Goal: Transaction & Acquisition: Purchase product/service

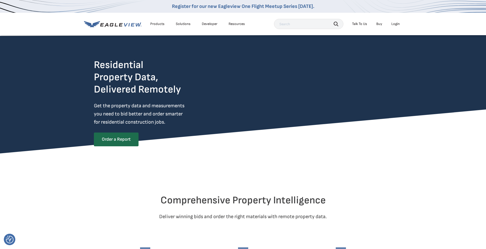
click at [399, 23] on div "Login" at bounding box center [395, 24] width 8 height 5
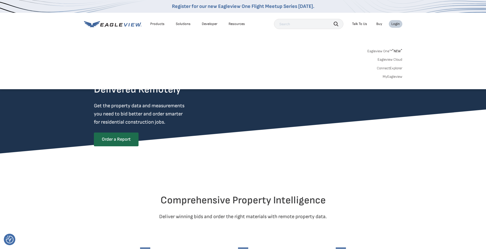
click at [387, 76] on link "MyEagleview" at bounding box center [393, 76] width 20 height 5
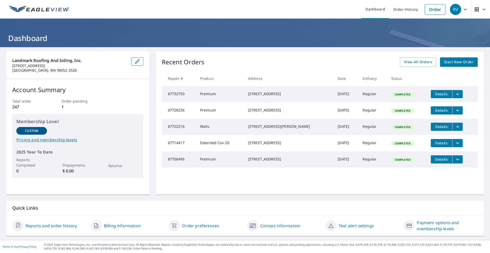
click at [272, 129] on div "[STREET_ADDRESS][PERSON_NAME]" at bounding box center [288, 126] width 81 height 5
drag, startPoint x: 265, startPoint y: 134, endPoint x: 251, endPoint y: 131, distance: 13.9
click at [244, 129] on td "[STREET_ADDRESS][PERSON_NAME]" at bounding box center [289, 127] width 90 height 16
click at [419, 64] on span "View All Orders" at bounding box center [418, 62] width 28 height 6
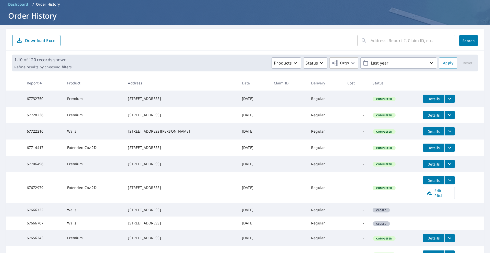
scroll to position [25, 0]
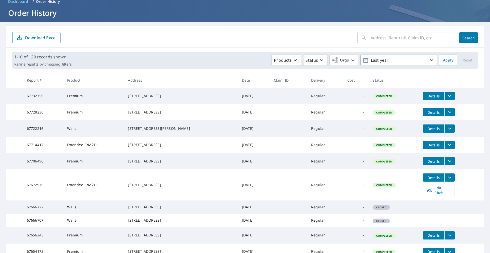
click at [159, 210] on div "[STREET_ADDRESS]" at bounding box center [181, 207] width 106 height 5
drag, startPoint x: 156, startPoint y: 218, endPoint x: 112, endPoint y: 214, distance: 43.8
click at [112, 214] on tr "67666722 Walls [STREET_ADDRESS] [DATE] Regular - Closed" at bounding box center [244, 206] width 477 height 13
click at [363, 39] on icon at bounding box center [364, 38] width 6 height 6
click at [404, 36] on input "text" at bounding box center [412, 38] width 85 height 14
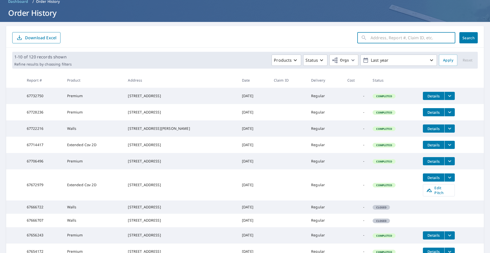
paste input "[STREET_ADDRESS][PERSON_NAME]"
type input "[STREET_ADDRESS][PERSON_NAME]"
drag, startPoint x: 465, startPoint y: 44, endPoint x: 462, endPoint y: 44, distance: 2.8
click at [465, 44] on div "[STREET_ADDRESS][PERSON_NAME] ​ Search Download Excel" at bounding box center [244, 37] width 477 height 22
click at [463, 37] on span "Search" at bounding box center [468, 37] width 10 height 5
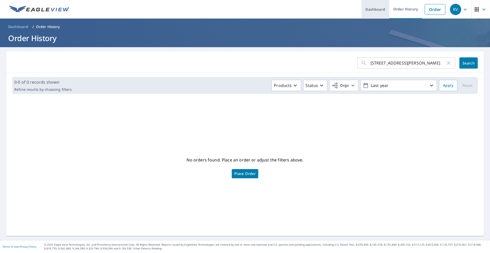
click at [374, 11] on link "Dashboard" at bounding box center [375, 9] width 28 height 19
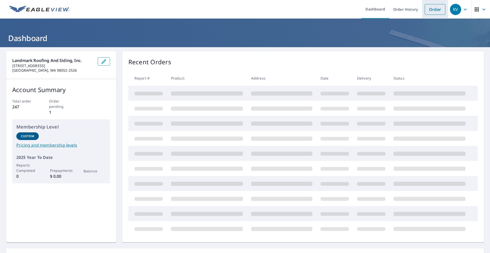
click at [431, 7] on link "Order" at bounding box center [434, 9] width 21 height 11
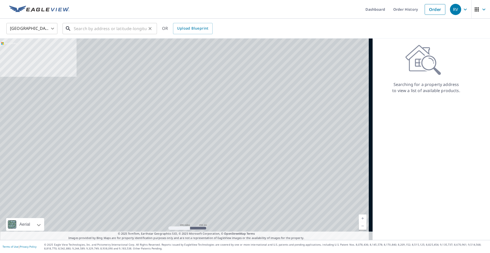
click at [98, 32] on input "text" at bounding box center [110, 28] width 73 height 14
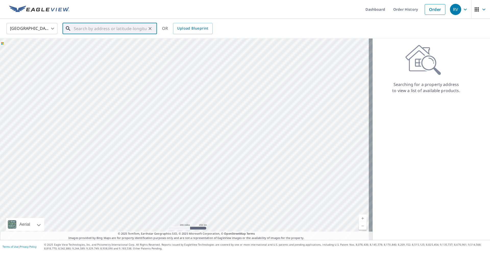
paste input "[STREET_ADDRESS][PERSON_NAME]"
drag, startPoint x: 76, startPoint y: 34, endPoint x: 73, endPoint y: 29, distance: 5.5
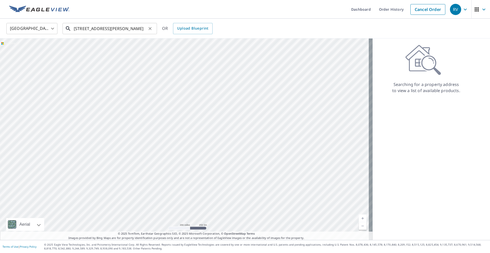
click at [104, 31] on input "[STREET_ADDRESS][PERSON_NAME]" at bounding box center [110, 28] width 73 height 14
click at [108, 30] on input "[STREET_ADDRESS][PERSON_NAME]" at bounding box center [110, 28] width 73 height 14
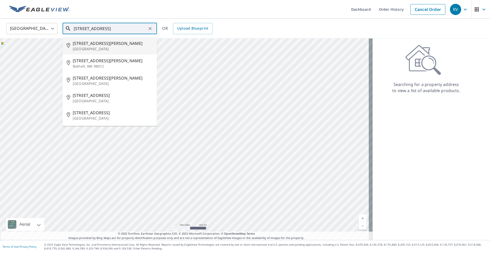
click at [96, 48] on p "[GEOGRAPHIC_DATA]" at bounding box center [113, 48] width 80 height 5
type input "[STREET_ADDRESS]"
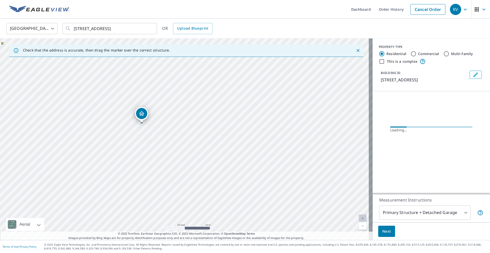
drag, startPoint x: 171, startPoint y: 139, endPoint x: 191, endPoint y: 141, distance: 19.6
click at [191, 141] on div "[STREET_ADDRESS]" at bounding box center [186, 139] width 372 height 201
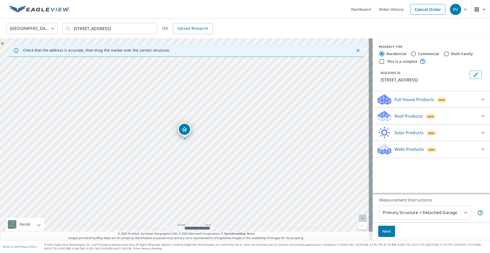
click at [400, 149] on p "Walls Products" at bounding box center [408, 149] width 29 height 6
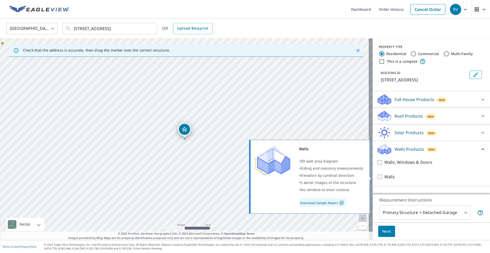
click at [377, 176] on input "Walls" at bounding box center [380, 177] width 8 height 6
checkbox input "true"
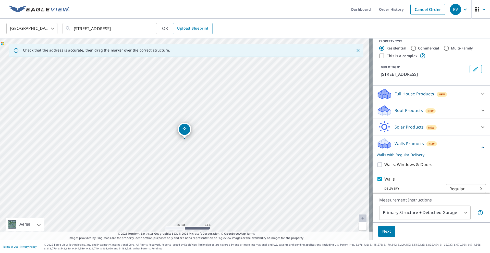
scroll to position [11, 0]
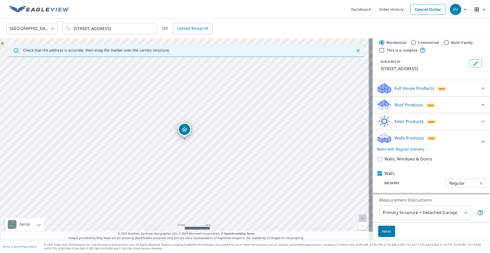
click at [413, 213] on body "RV RV Dashboard Order History Cancel Order RV [GEOGRAPHIC_DATA] [GEOGRAPHIC_DAT…" at bounding box center [245, 126] width 490 height 253
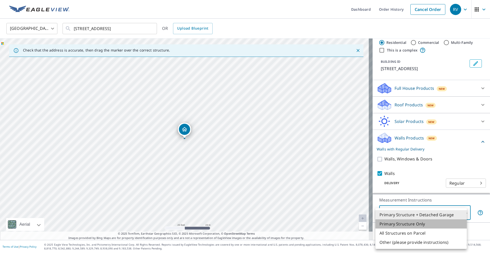
click at [408, 224] on li "Primary Structure Only" at bounding box center [420, 223] width 91 height 9
type input "2"
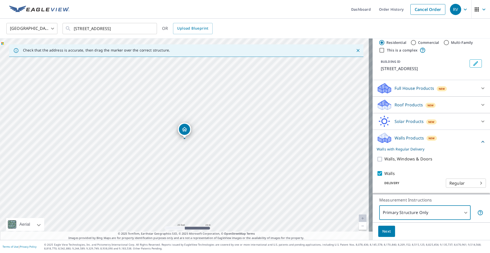
click at [390, 233] on button "Next" at bounding box center [386, 231] width 17 height 11
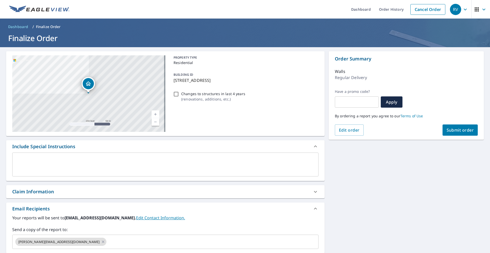
click at [452, 135] on button "Submit order" at bounding box center [459, 129] width 35 height 11
checkbox input "true"
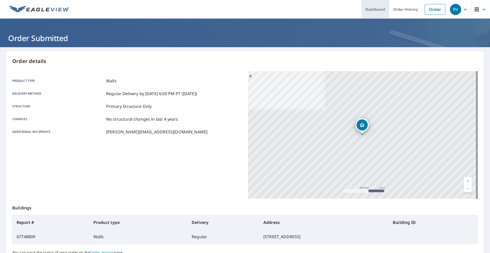
click at [377, 8] on link "Dashboard" at bounding box center [375, 9] width 28 height 19
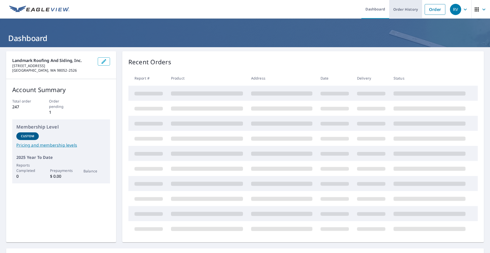
click at [396, 10] on link "Order History" at bounding box center [405, 9] width 33 height 19
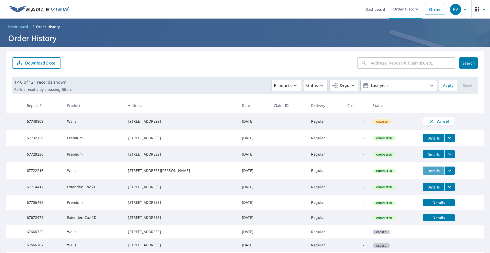
click at [439, 173] on span "Details" at bounding box center [433, 170] width 15 height 5
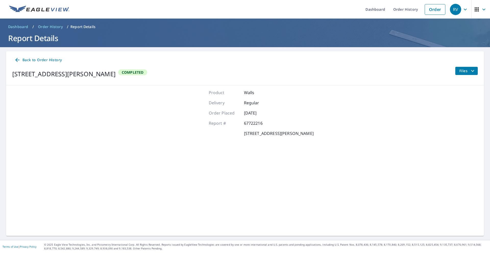
click at [459, 72] on span "Files" at bounding box center [467, 71] width 16 height 6
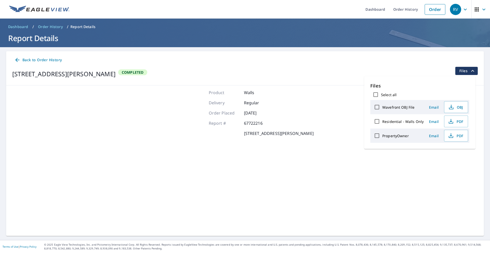
drag, startPoint x: 370, startPoint y: 93, endPoint x: 382, endPoint y: 94, distance: 12.5
click at [371, 93] on div "Files Select all Wavefront OBJ File Email OBJ Residential - Walls Only Email PD…" at bounding box center [419, 112] width 111 height 73
click at [380, 95] on input "Select all" at bounding box center [375, 94] width 11 height 11
checkbox input "true"
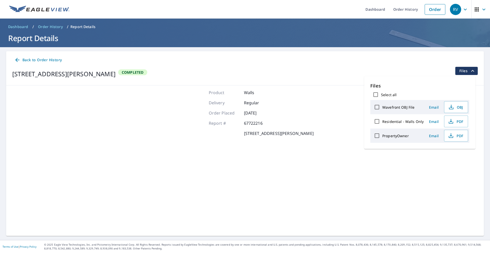
checkbox input "true"
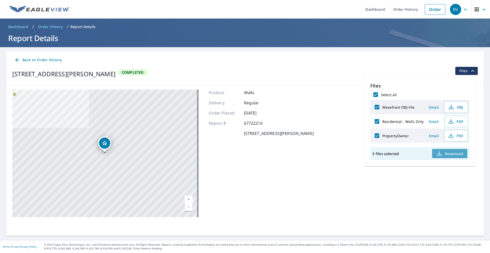
click at [447, 151] on span "Download" at bounding box center [449, 153] width 27 height 6
click at [78, 75] on div "[STREET_ADDRESS][PERSON_NAME]" at bounding box center [63, 73] width 103 height 9
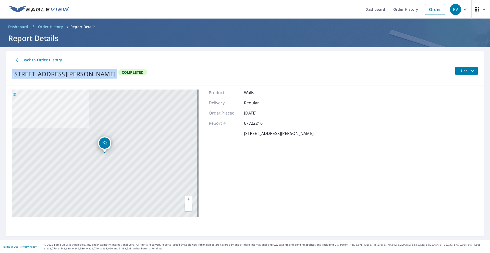
click at [78, 75] on div "[STREET_ADDRESS][PERSON_NAME]" at bounding box center [63, 73] width 103 height 9
